Goal: Transaction & Acquisition: Purchase product/service

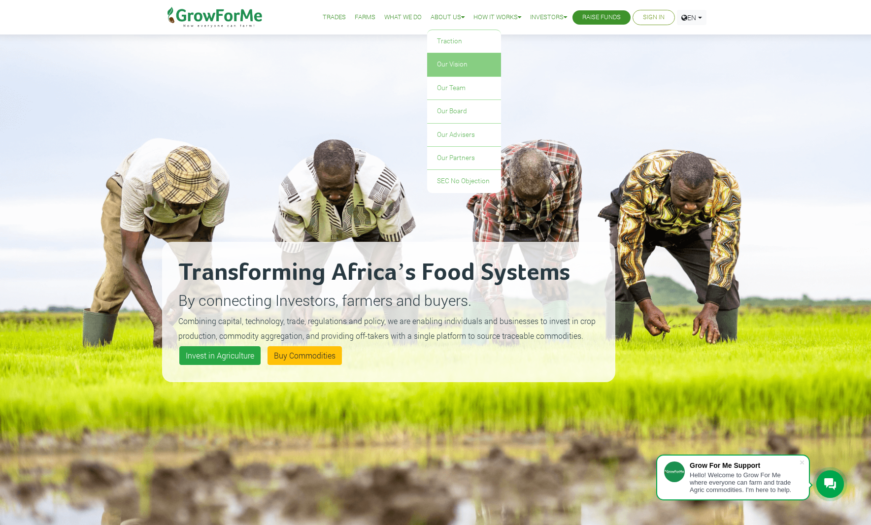
click at [440, 64] on link "Our Vision" at bounding box center [464, 64] width 74 height 23
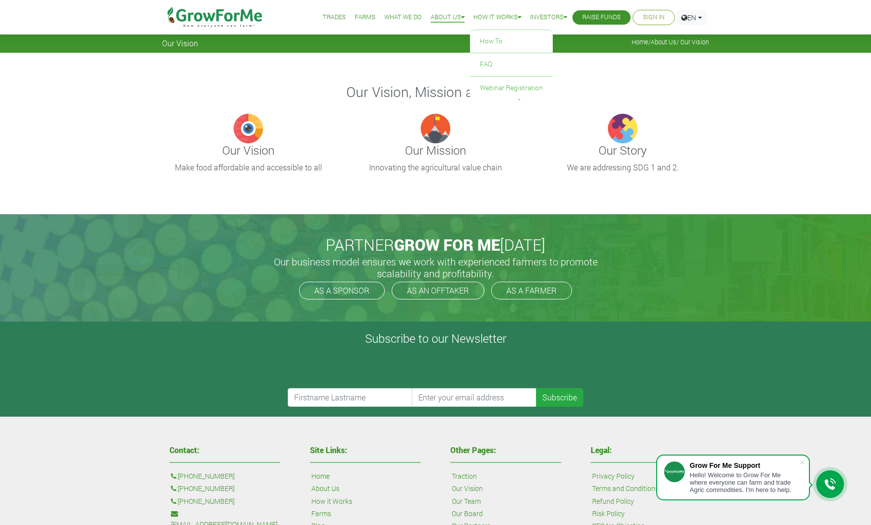
click at [497, 17] on link "How it Works" at bounding box center [497, 17] width 48 height 10
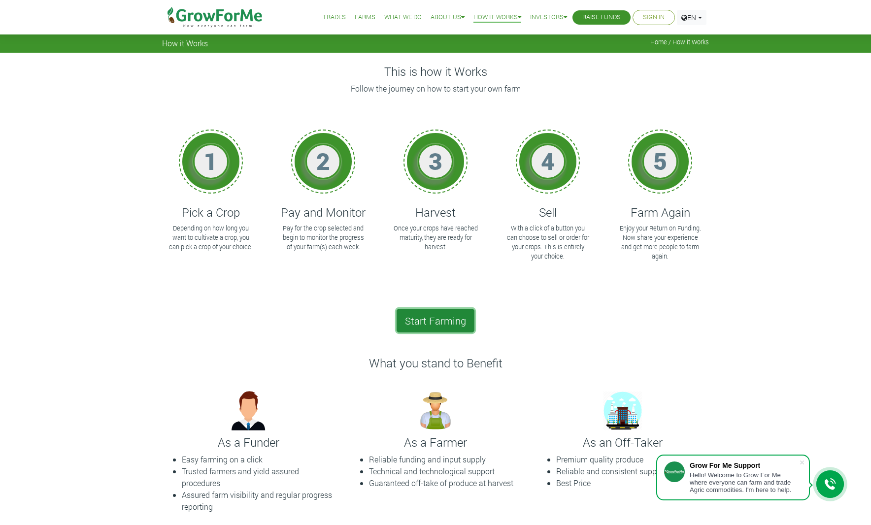
click at [426, 310] on link "Start Farming" at bounding box center [435, 321] width 78 height 24
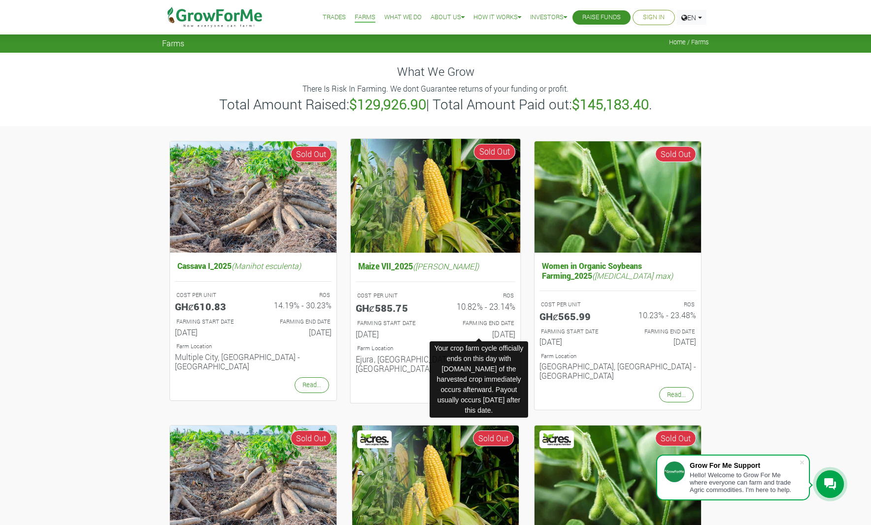
click at [452, 330] on h6 "20th Nov 2025" at bounding box center [479, 333] width 72 height 10
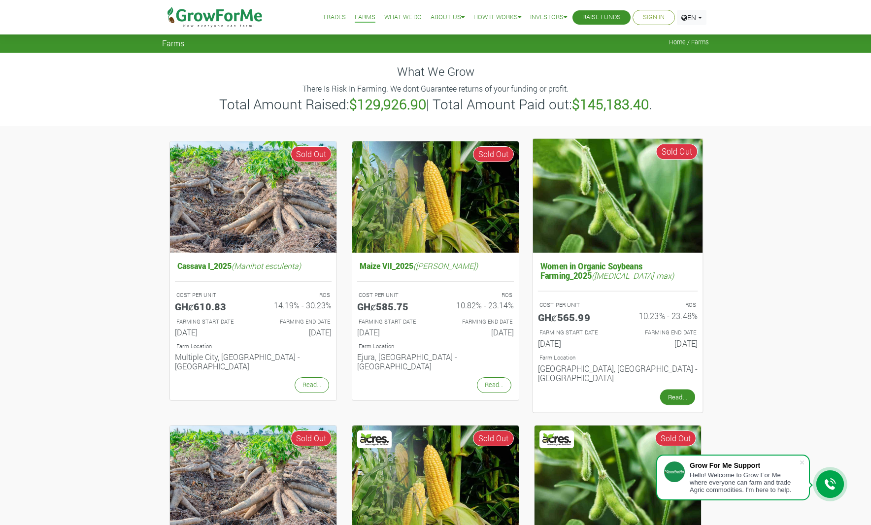
click at [675, 391] on link "Read..." at bounding box center [677, 397] width 35 height 16
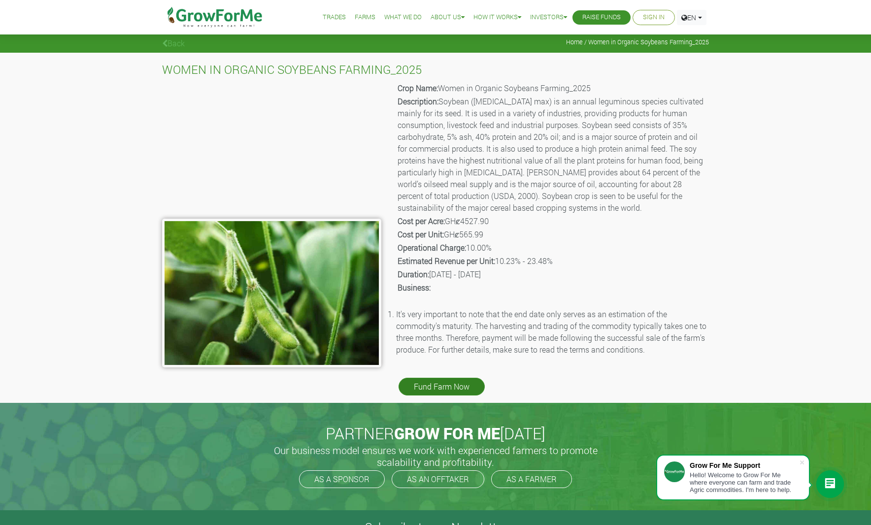
click at [452, 387] on link "Fund Farm Now" at bounding box center [441, 387] width 86 height 18
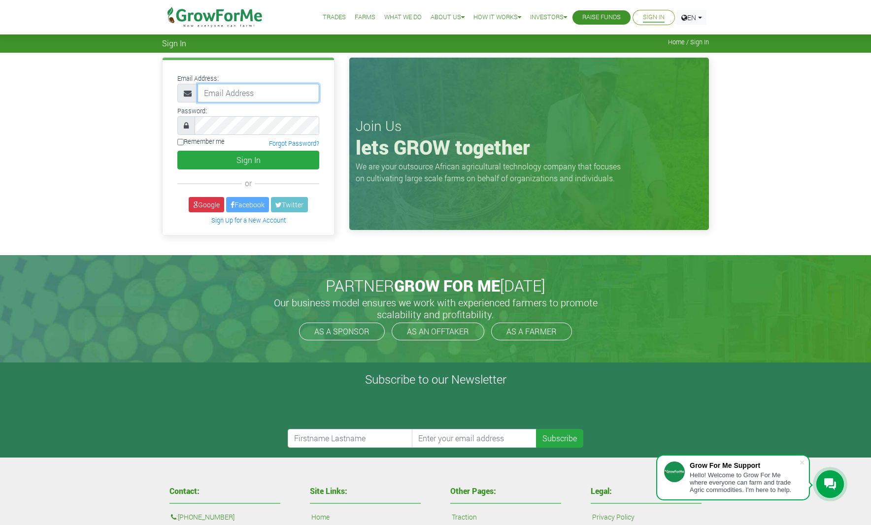
click at [238, 96] on input "email" at bounding box center [258, 93] width 122 height 19
click at [813, 262] on div "PARTNER GROW FOR ME TODAY Our business model ensures we work with experienced f…" at bounding box center [435, 308] width 871 height 107
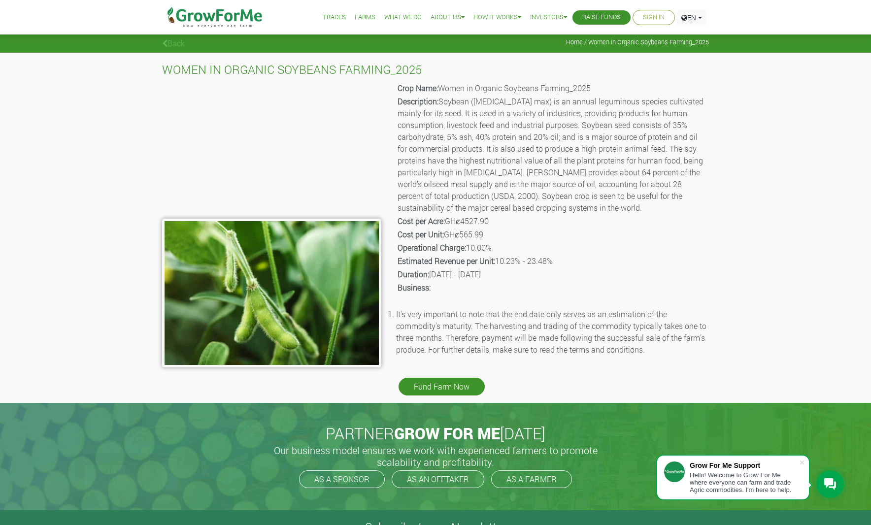
click at [173, 46] on link "Back" at bounding box center [173, 43] width 23 height 10
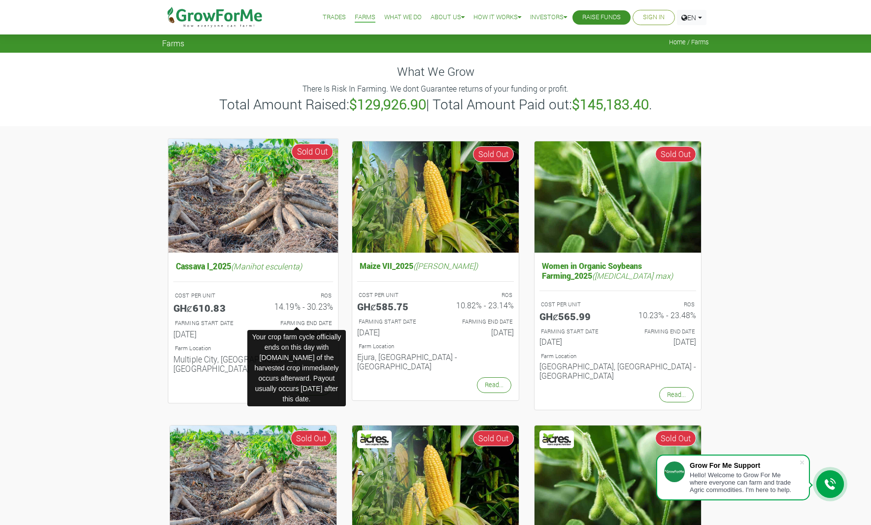
click at [270, 322] on p "FARMING END DATE" at bounding box center [296, 323] width 69 height 8
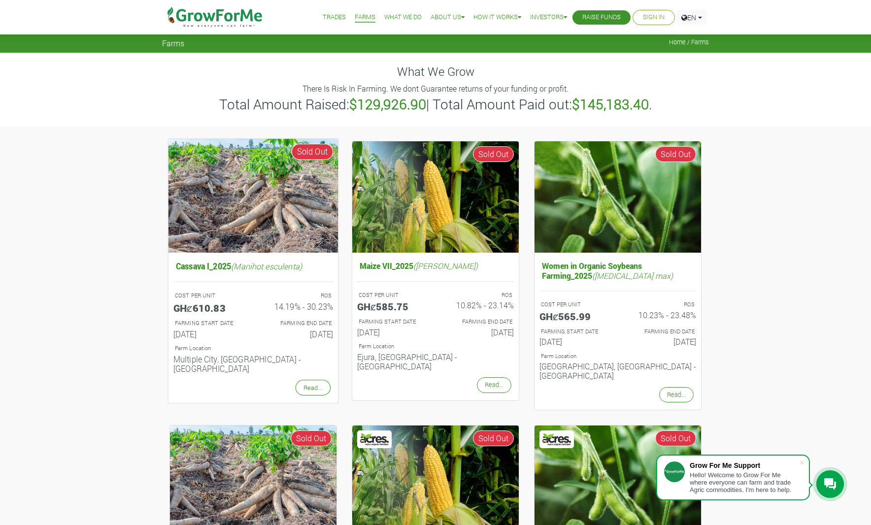
click at [261, 218] on img at bounding box center [253, 195] width 170 height 114
click at [267, 188] on img at bounding box center [253, 195] width 170 height 114
click at [316, 380] on link "Read..." at bounding box center [312, 388] width 35 height 16
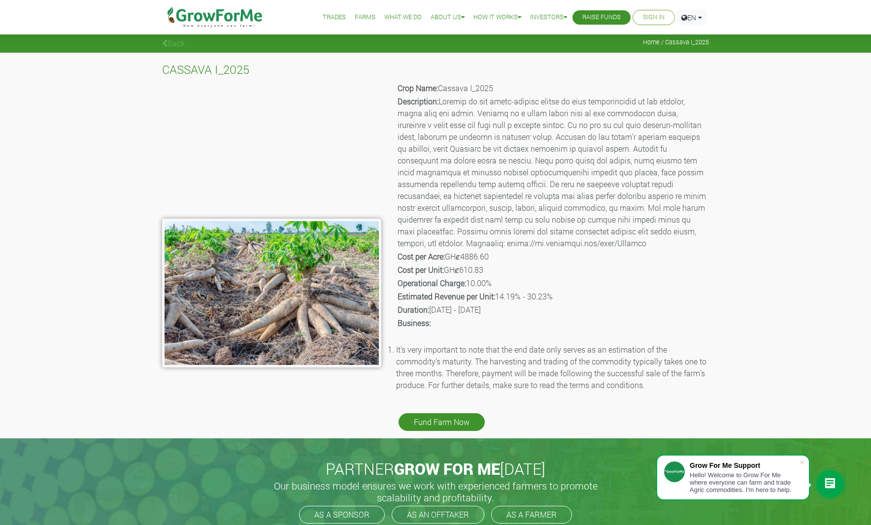
click at [223, 18] on img at bounding box center [214, 17] width 101 height 34
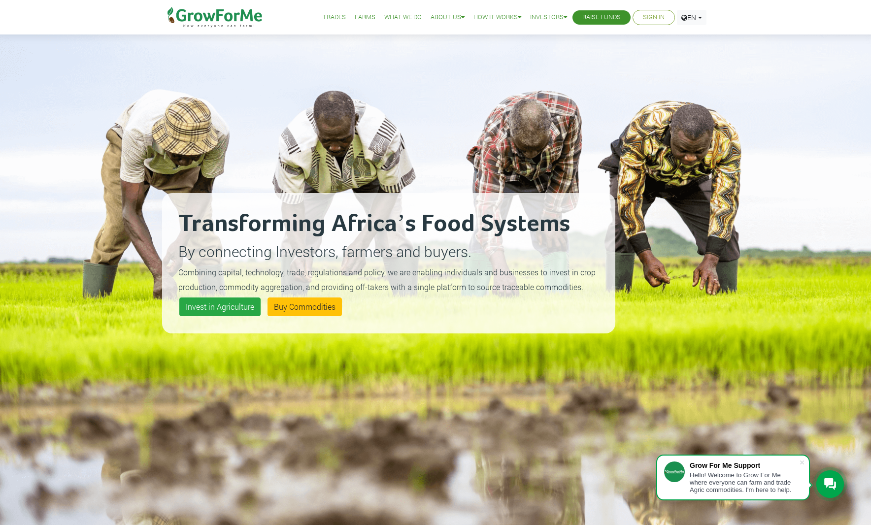
scroll to position [53, 0]
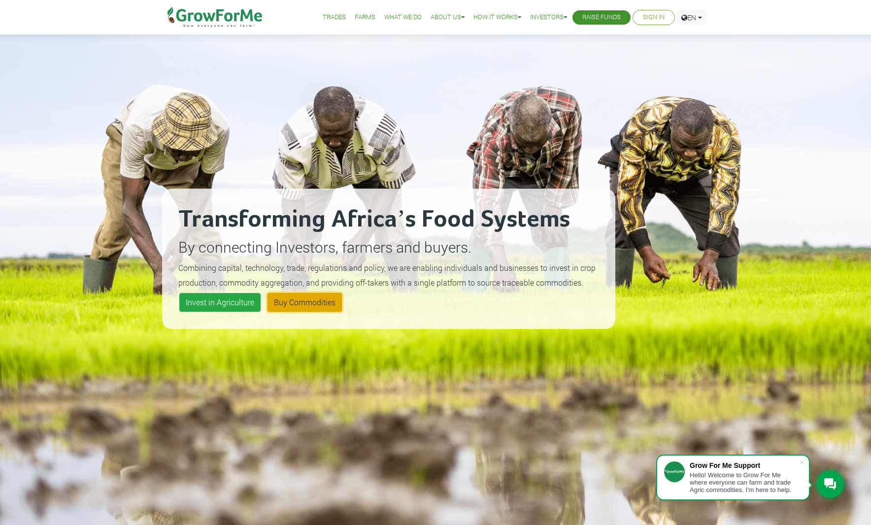
click at [314, 302] on link "Buy Commodities" at bounding box center [304, 302] width 74 height 19
